Goal: Find specific page/section: Find specific page/section

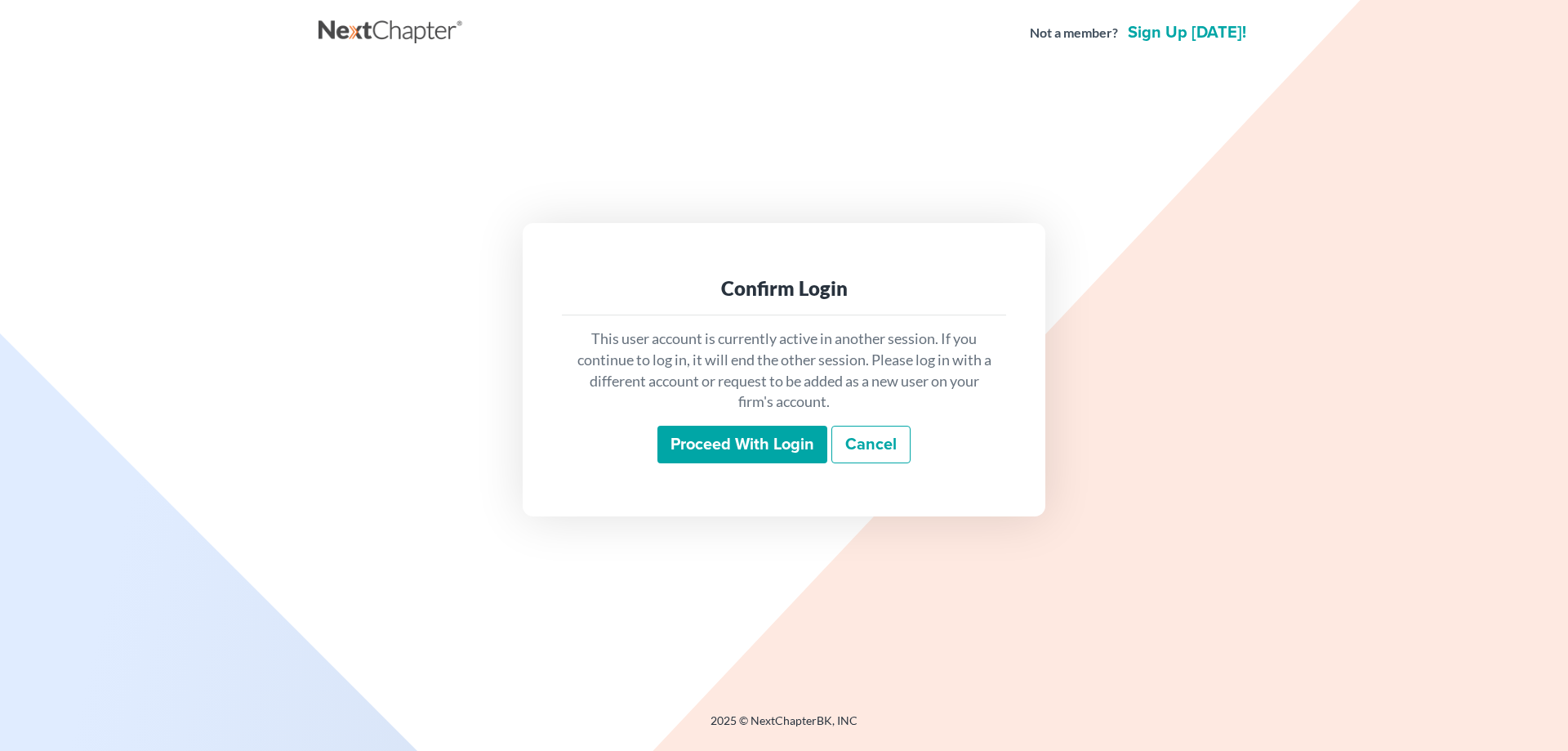
click at [791, 445] on input "Proceed with login" at bounding box center [742, 444] width 170 height 38
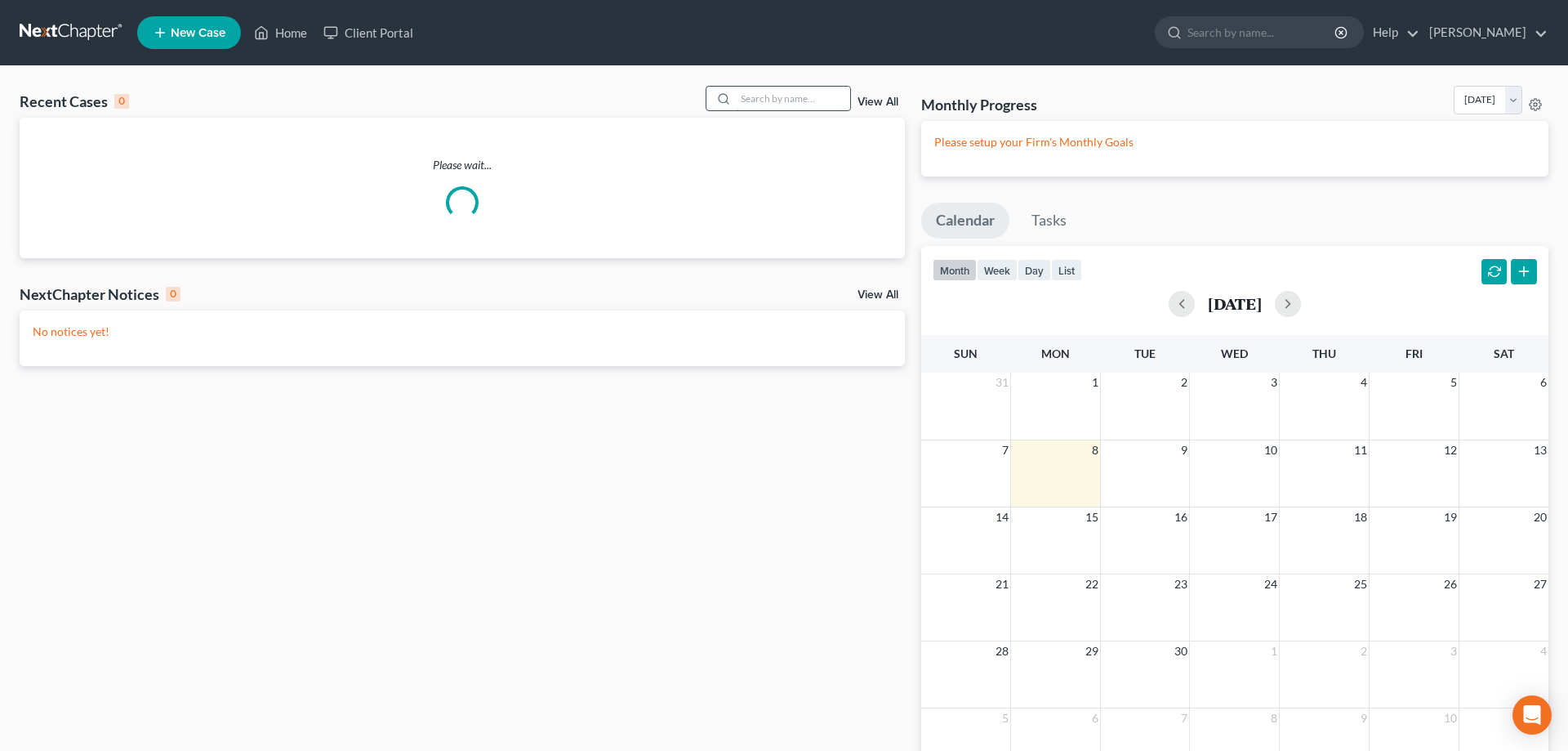
click at [757, 100] on input "search" at bounding box center [793, 98] width 115 height 24
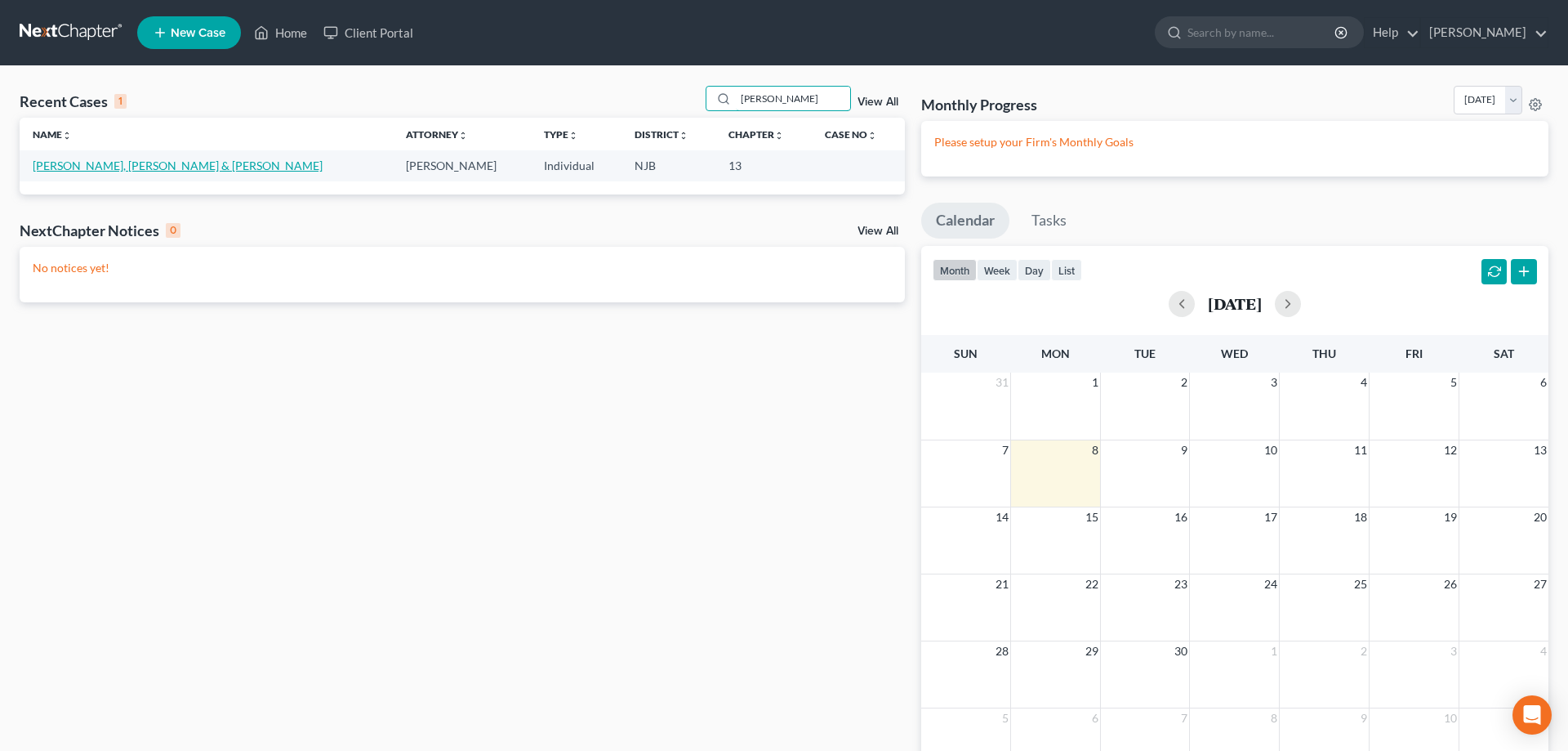
type input "[PERSON_NAME]"
click at [107, 169] on link "[PERSON_NAME], [PERSON_NAME] & [PERSON_NAME]" at bounding box center [178, 165] width 290 height 14
